Goal: Task Accomplishment & Management: Complete application form

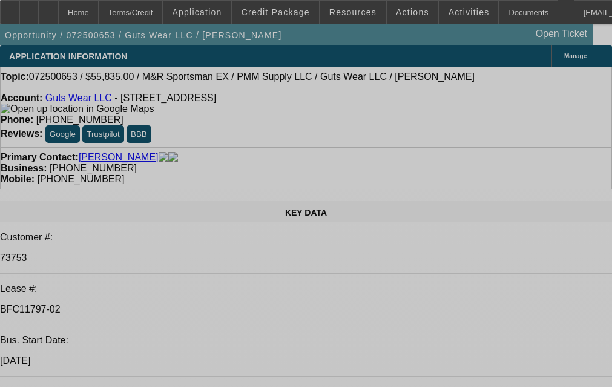
select select "0"
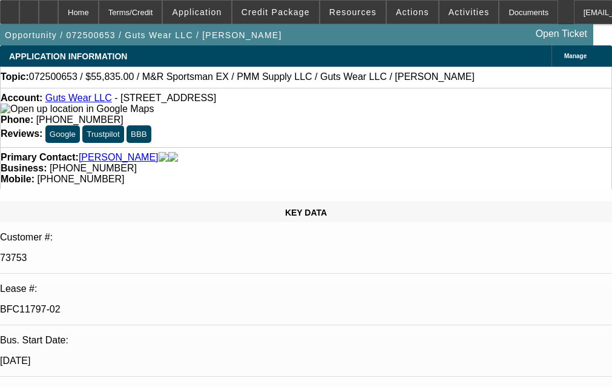
select select "0"
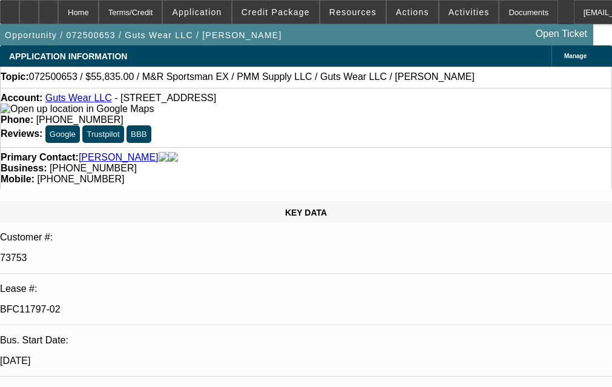
select select "0"
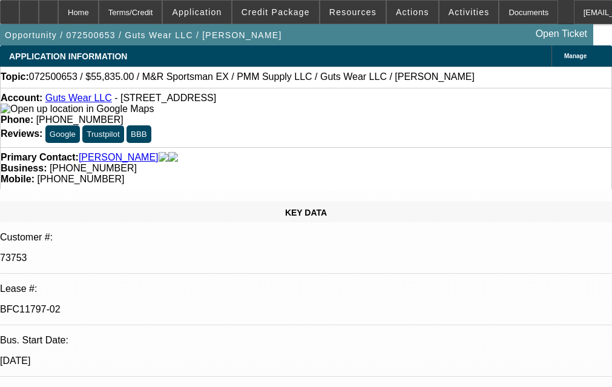
select select "0"
select select "1"
select select "2"
select select "1"
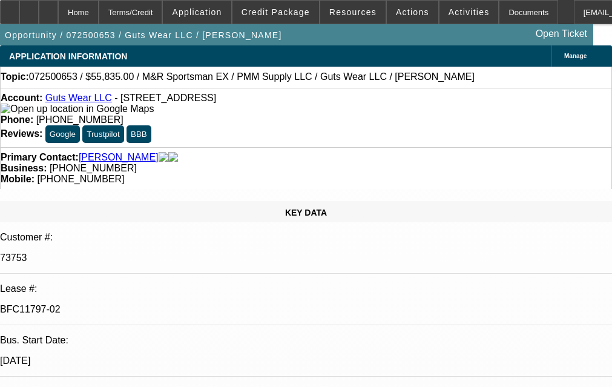
select select "1"
select select "2"
select select "1"
select select "2"
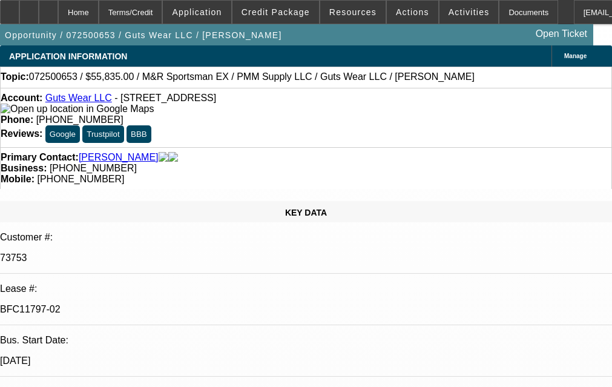
select select "1"
select select "2"
